Goal: Task Accomplishment & Management: Manage account settings

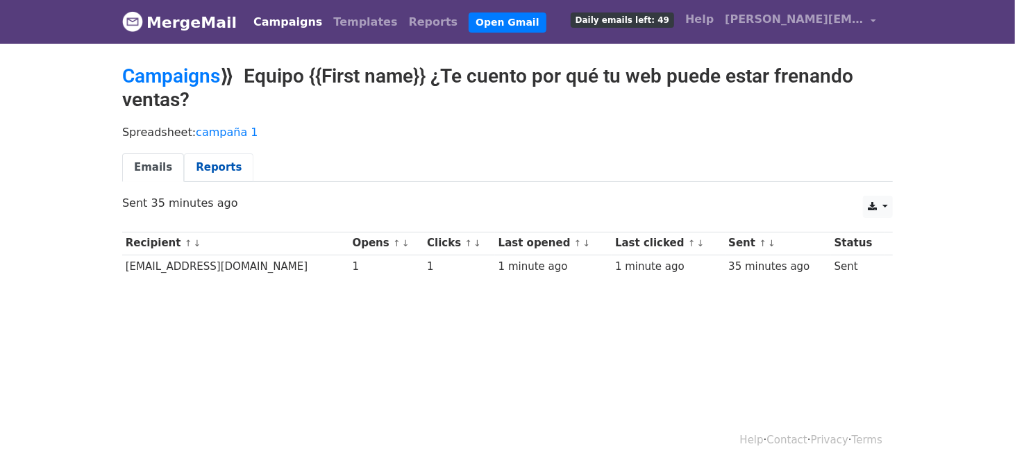
click at [203, 167] on link "Reports" at bounding box center [218, 167] width 69 height 28
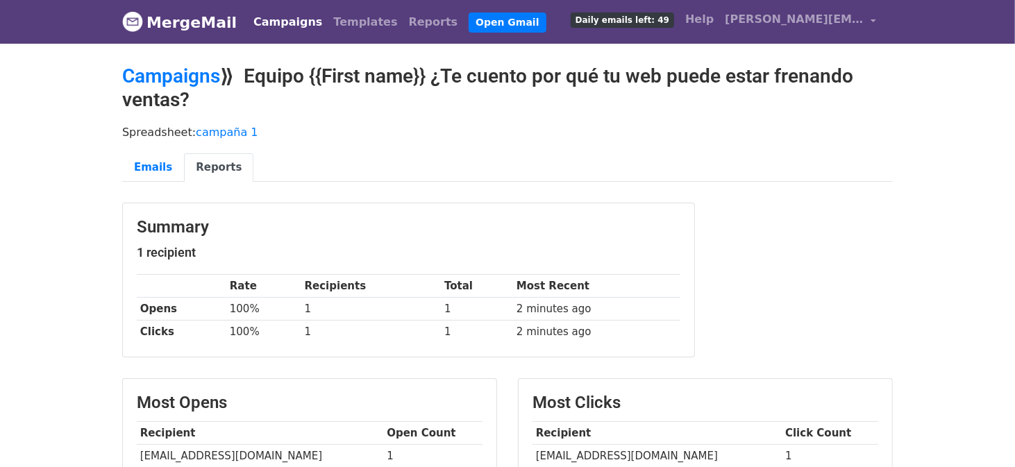
click at [173, 22] on link "MergeMail" at bounding box center [179, 22] width 115 height 29
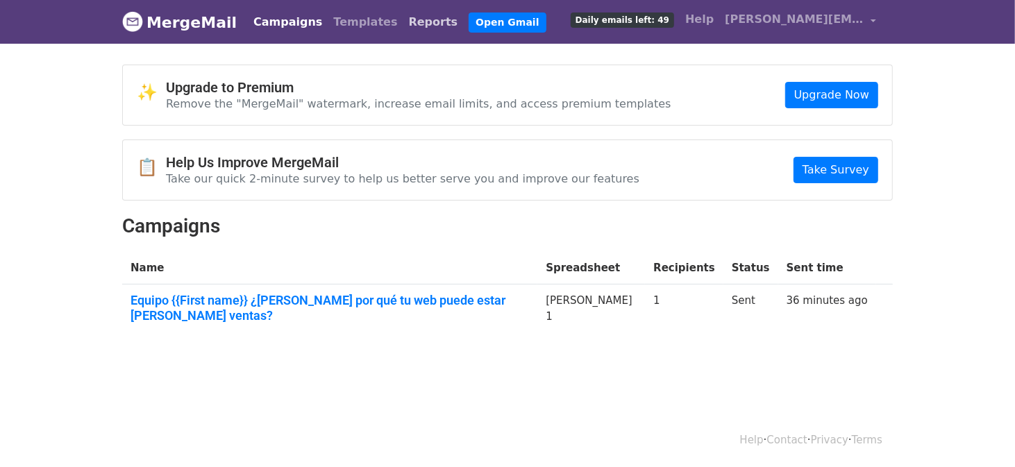
click at [403, 22] on link "Reports" at bounding box center [433, 22] width 60 height 28
click at [65, 198] on body "MergeMail Campaigns Templates Reports Open Gmail Daily emails left: 49 Help cla…" at bounding box center [507, 201] width 1015 height 403
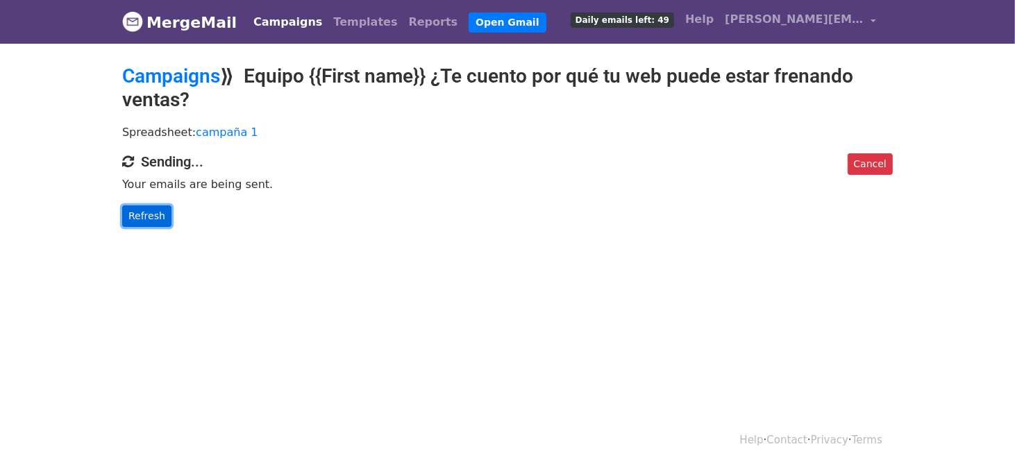
click at [149, 208] on link "Refresh" at bounding box center [146, 216] width 49 height 22
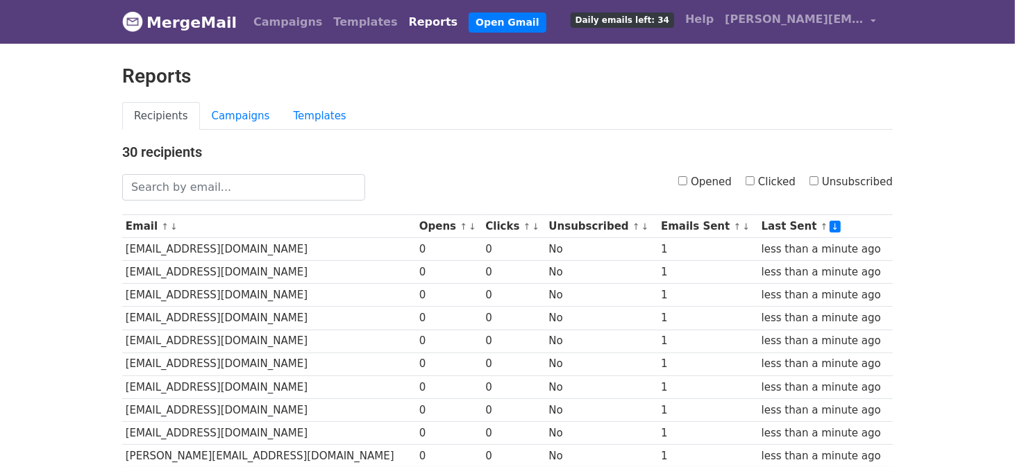
click at [687, 180] on input "Opened" at bounding box center [682, 180] width 9 height 9
checkbox input "true"
click at [754, 180] on input "Clicked" at bounding box center [749, 180] width 9 height 9
checkbox input "true"
click at [818, 179] on input "Unsubscribed" at bounding box center [813, 180] width 9 height 9
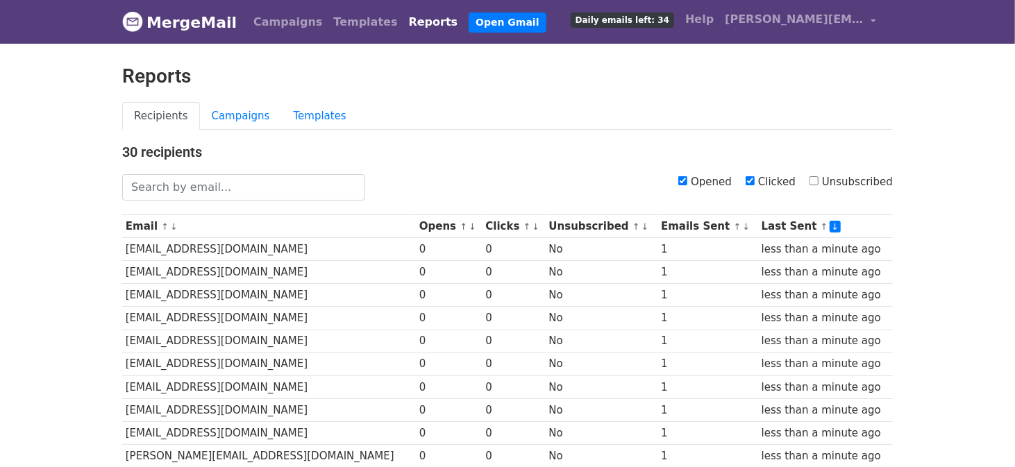
checkbox input "true"
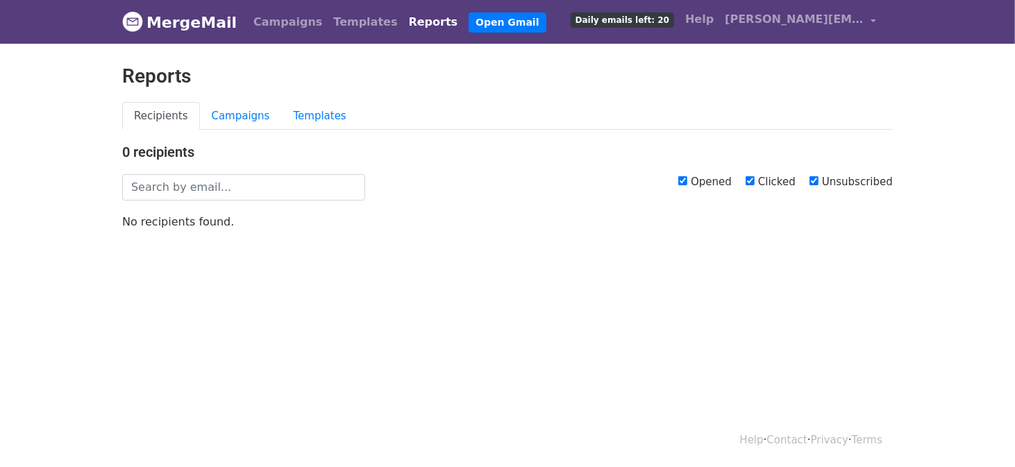
click at [818, 178] on input "Unsubscribed" at bounding box center [813, 180] width 9 height 9
checkbox input "false"
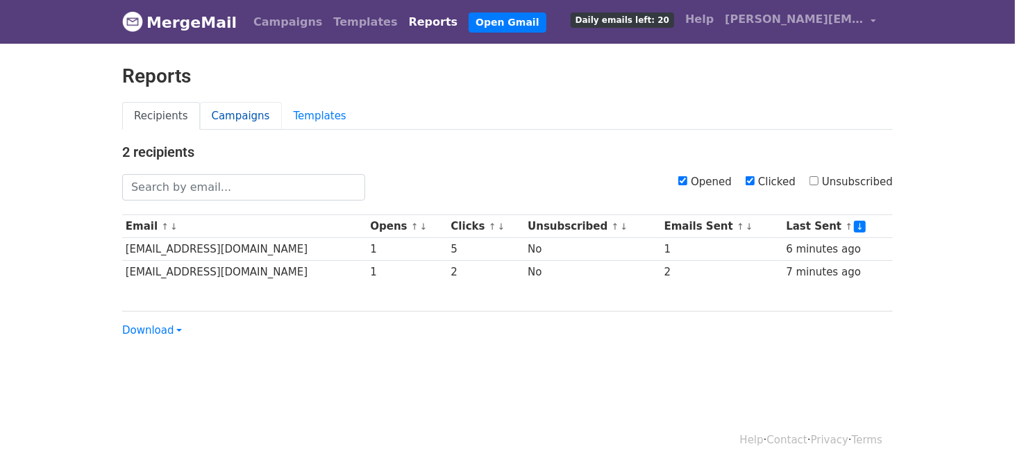
click at [231, 114] on link "Campaigns" at bounding box center [241, 116] width 82 height 28
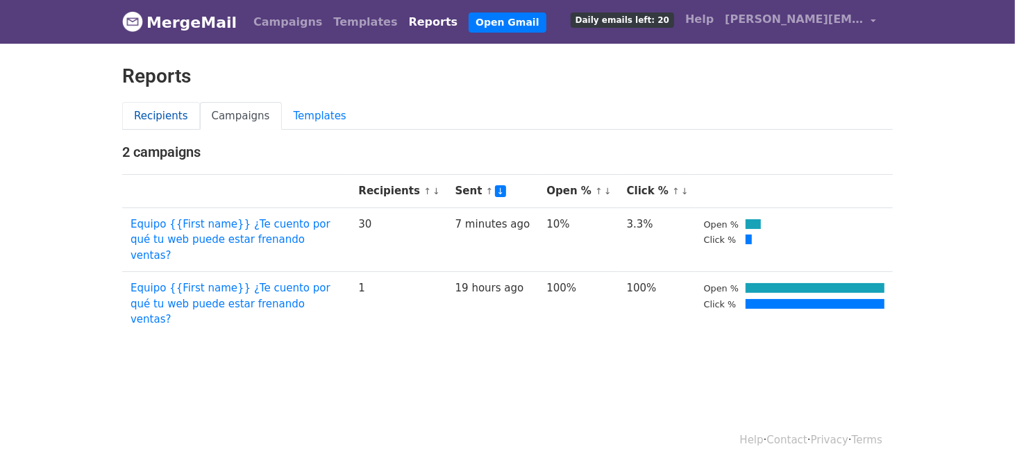
click at [162, 110] on link "Recipients" at bounding box center [161, 116] width 78 height 28
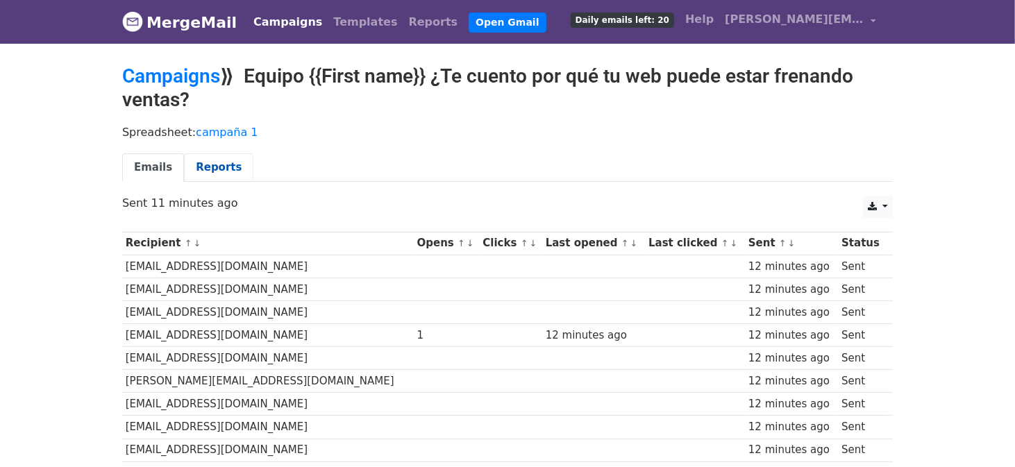
click at [205, 167] on link "Reports" at bounding box center [218, 167] width 69 height 28
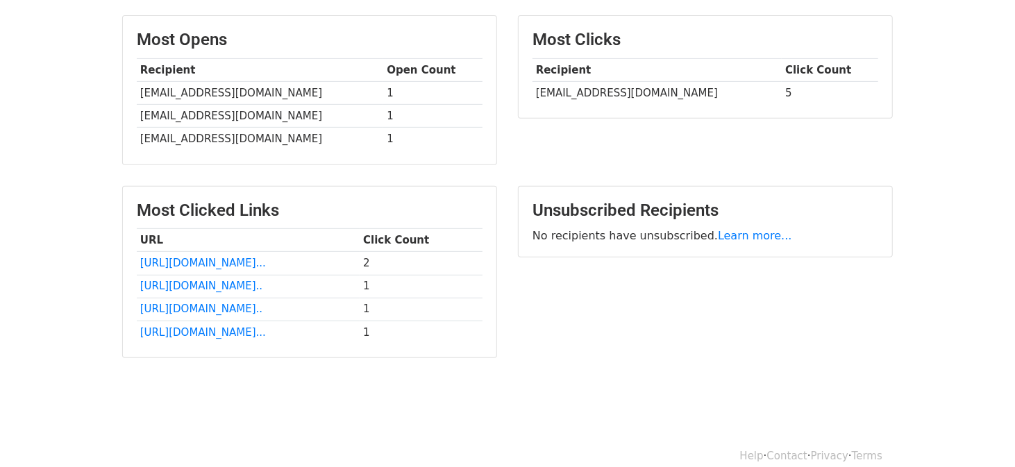
scroll to position [375, 0]
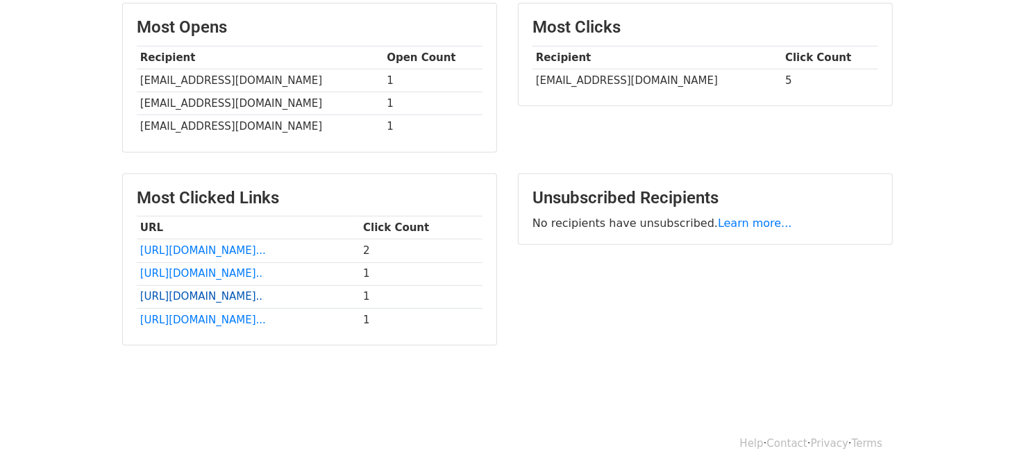
click at [242, 293] on link "https://viewstripo.email/?u..." at bounding box center [201, 296] width 122 height 12
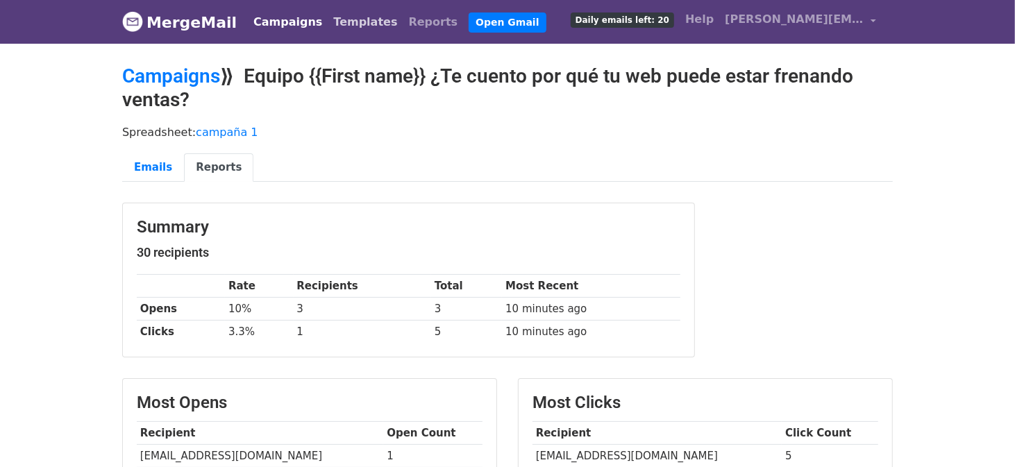
click at [336, 17] on link "Templates" at bounding box center [365, 22] width 75 height 28
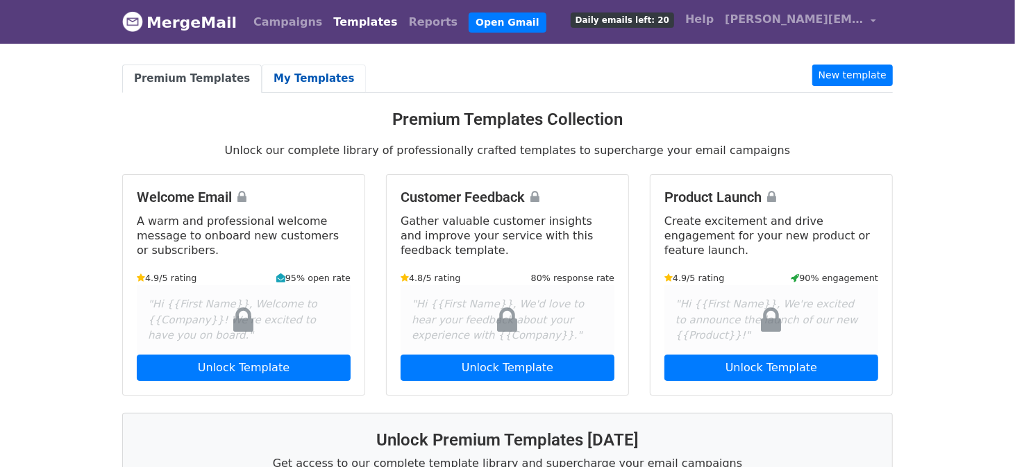
click at [290, 74] on link "My Templates" at bounding box center [314, 79] width 104 height 28
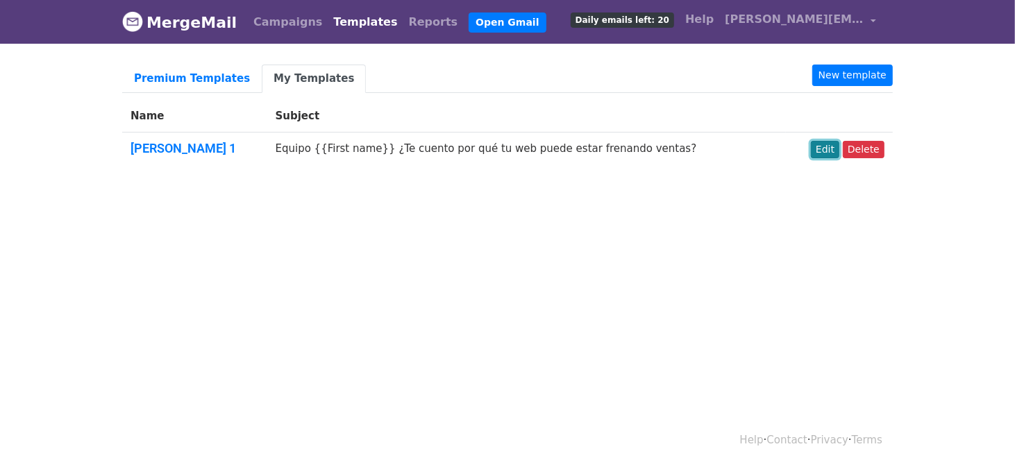
click at [834, 146] on link "Edit" at bounding box center [825, 149] width 28 height 17
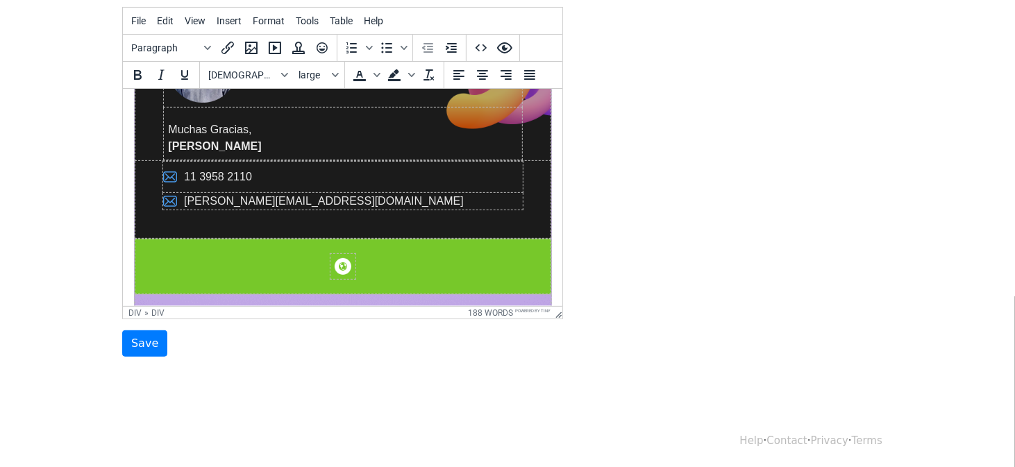
scroll to position [1165, 0]
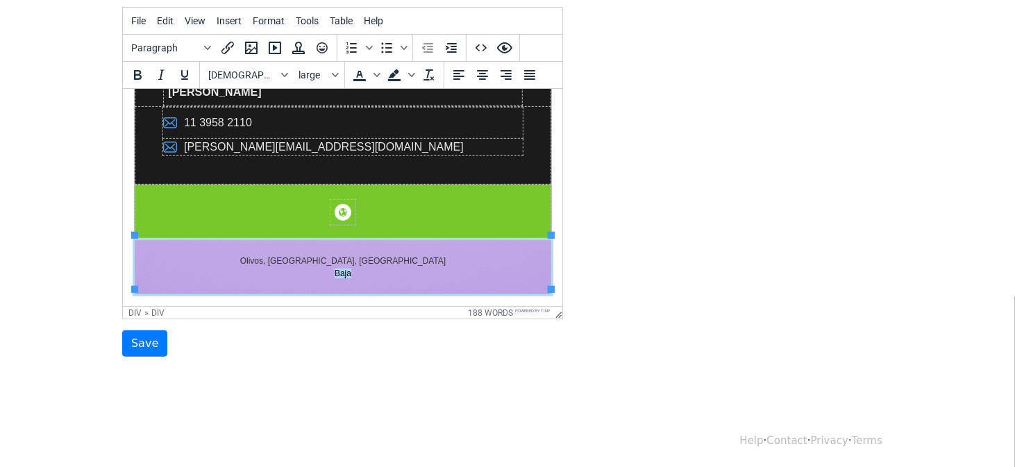
click at [344, 269] on link "Baja" at bounding box center [342, 274] width 17 height 10
click at [166, 18] on span "Edit" at bounding box center [165, 20] width 17 height 11
click at [650, 258] on div "Template Name Campaña 1 Email Subject Equipo {{First name}} ¿Te cuento por qué …" at bounding box center [507, 113] width 791 height 489
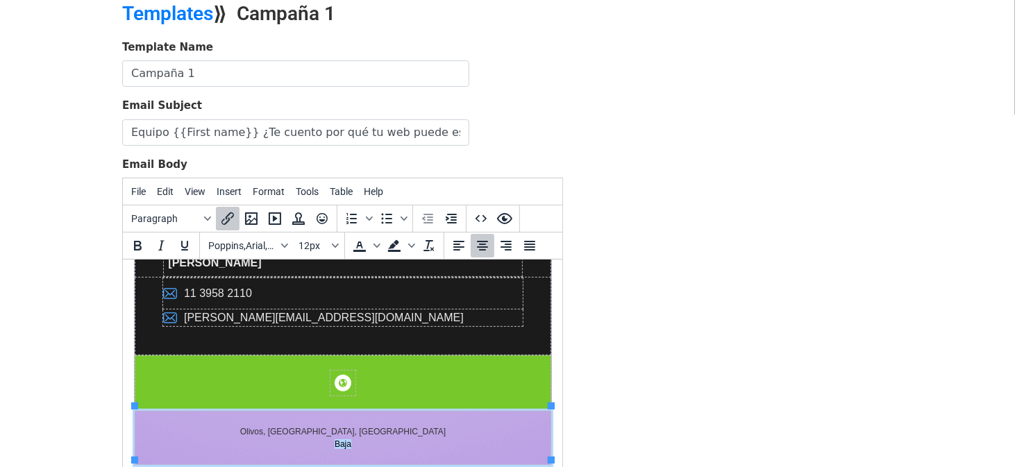
scroll to position [0, 0]
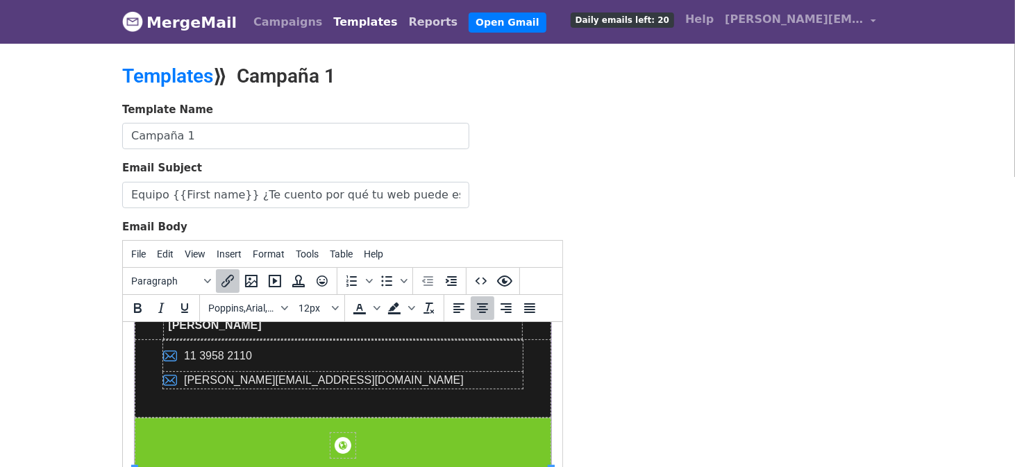
click at [403, 17] on link "Reports" at bounding box center [433, 22] width 60 height 28
